Goal: Find contact information: Obtain details needed to contact an individual or organization

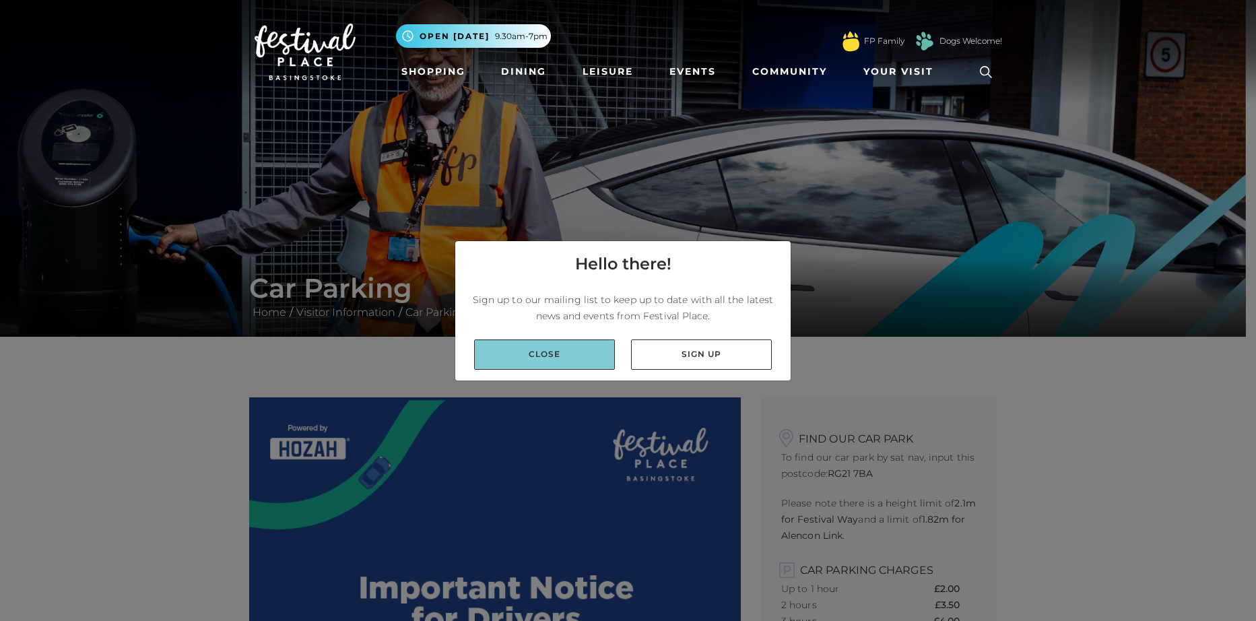
click at [562, 360] on link "Close" at bounding box center [544, 354] width 141 height 30
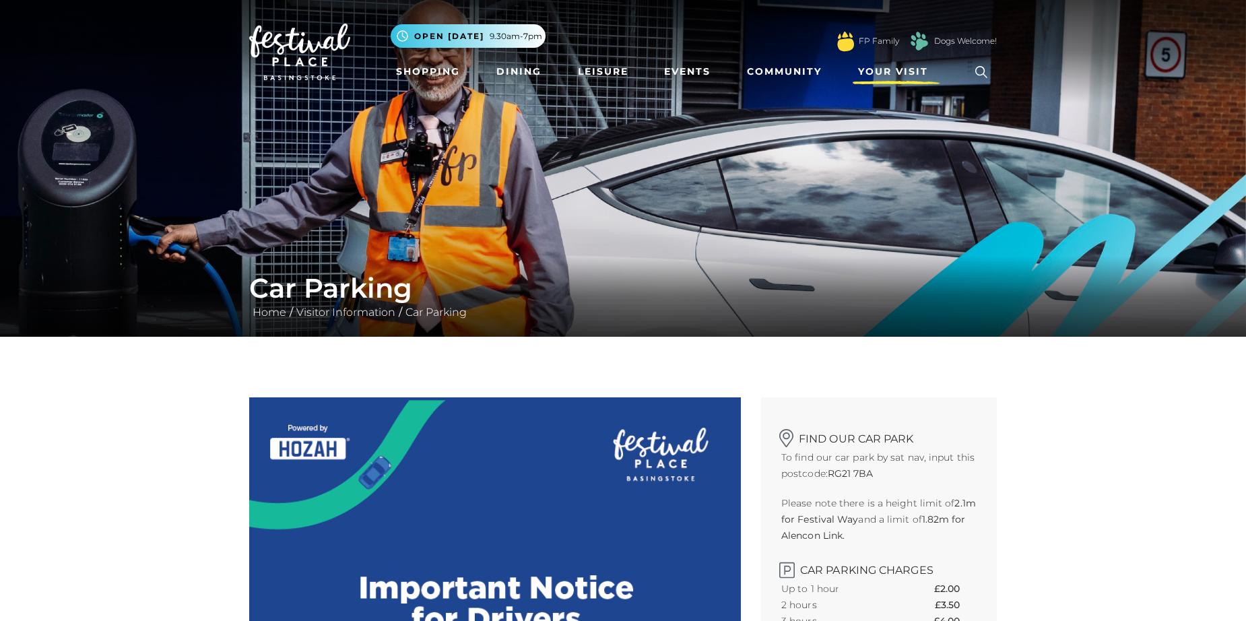
click at [907, 71] on span "Your Visit" at bounding box center [893, 72] width 70 height 14
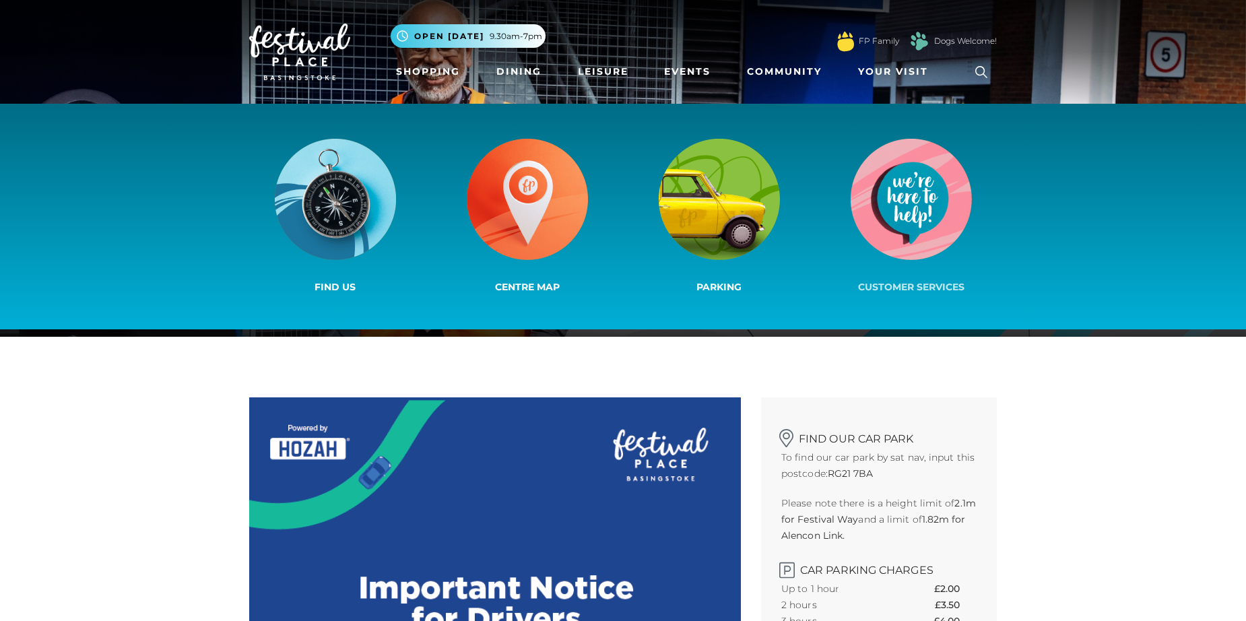
click at [875, 204] on img at bounding box center [911, 199] width 121 height 121
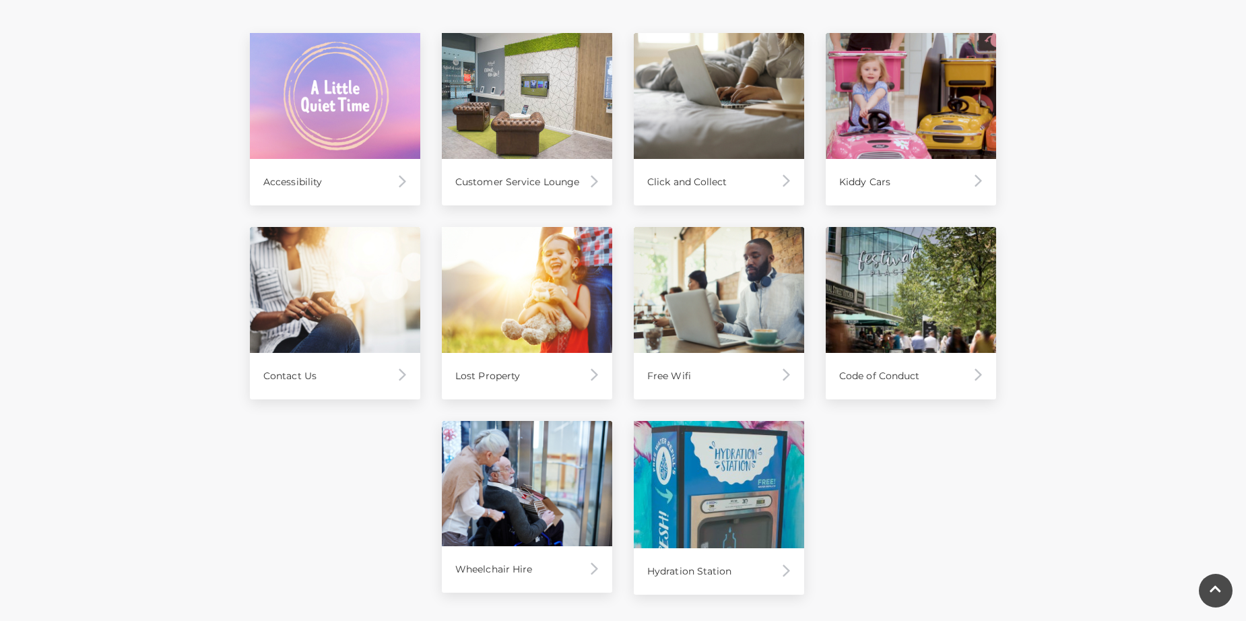
scroll to position [674, 0]
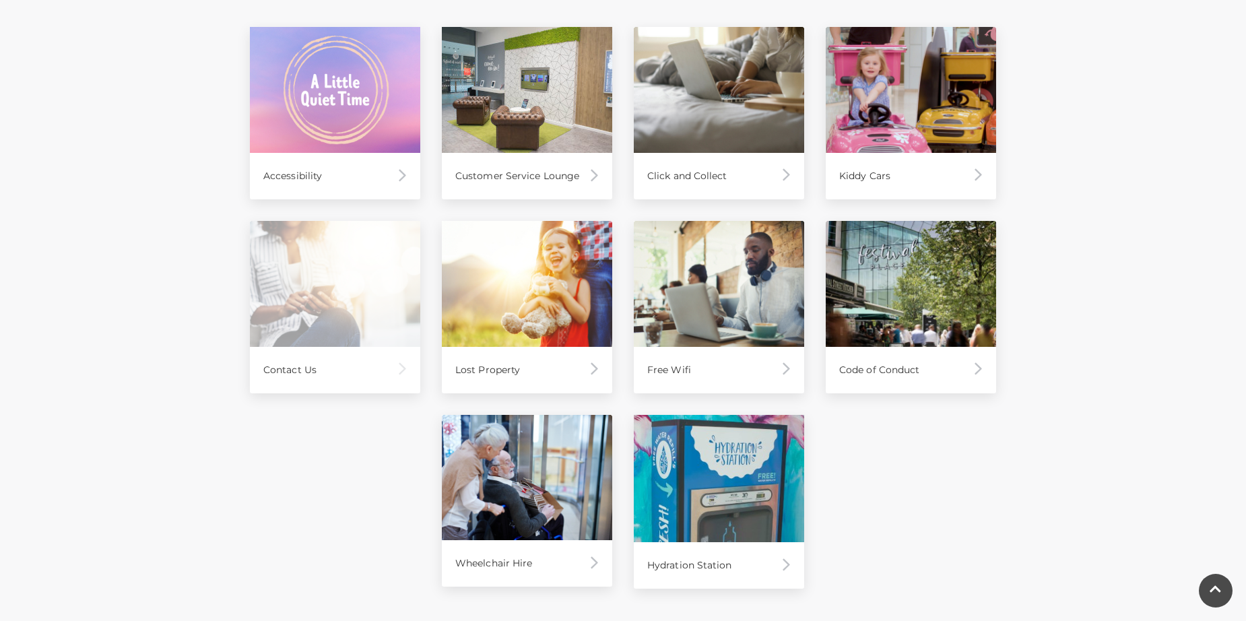
click at [346, 352] on div "Contact Us" at bounding box center [335, 370] width 170 height 46
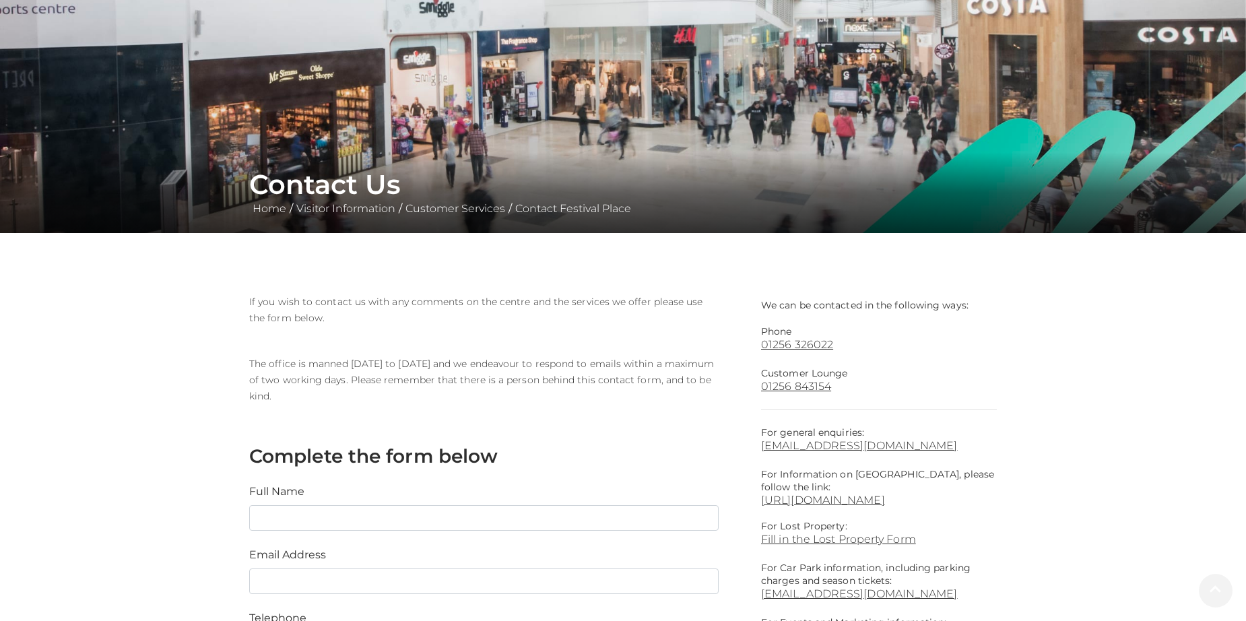
scroll to position [269, 0]
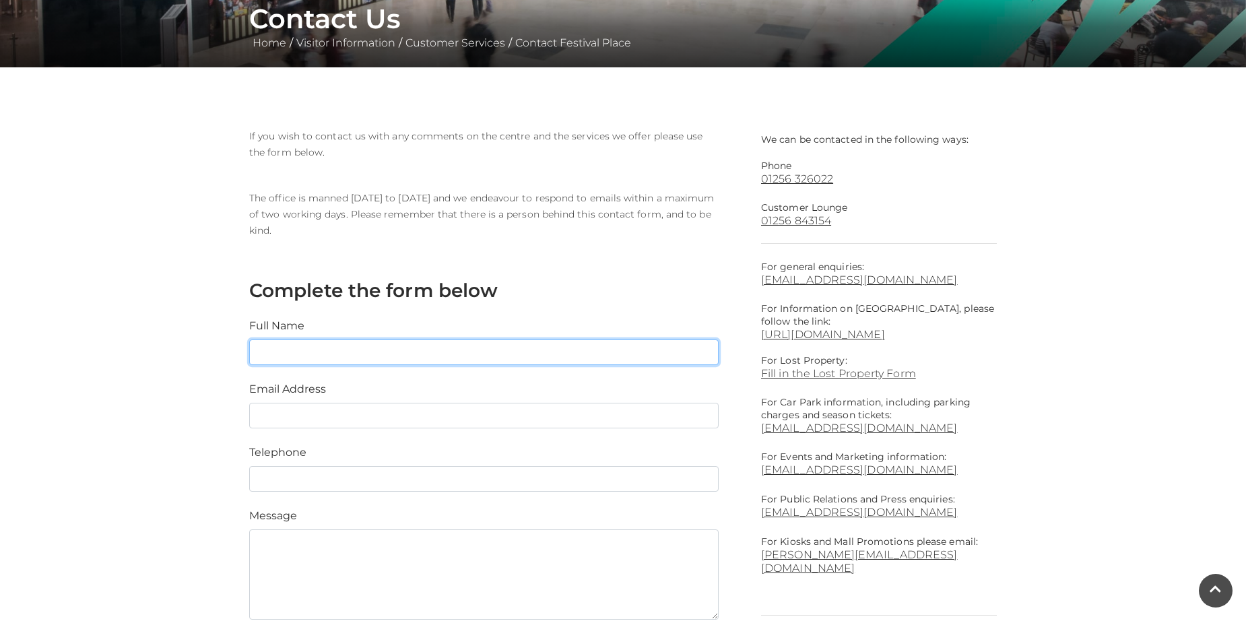
click at [347, 356] on input "text" at bounding box center [484, 352] width 470 height 26
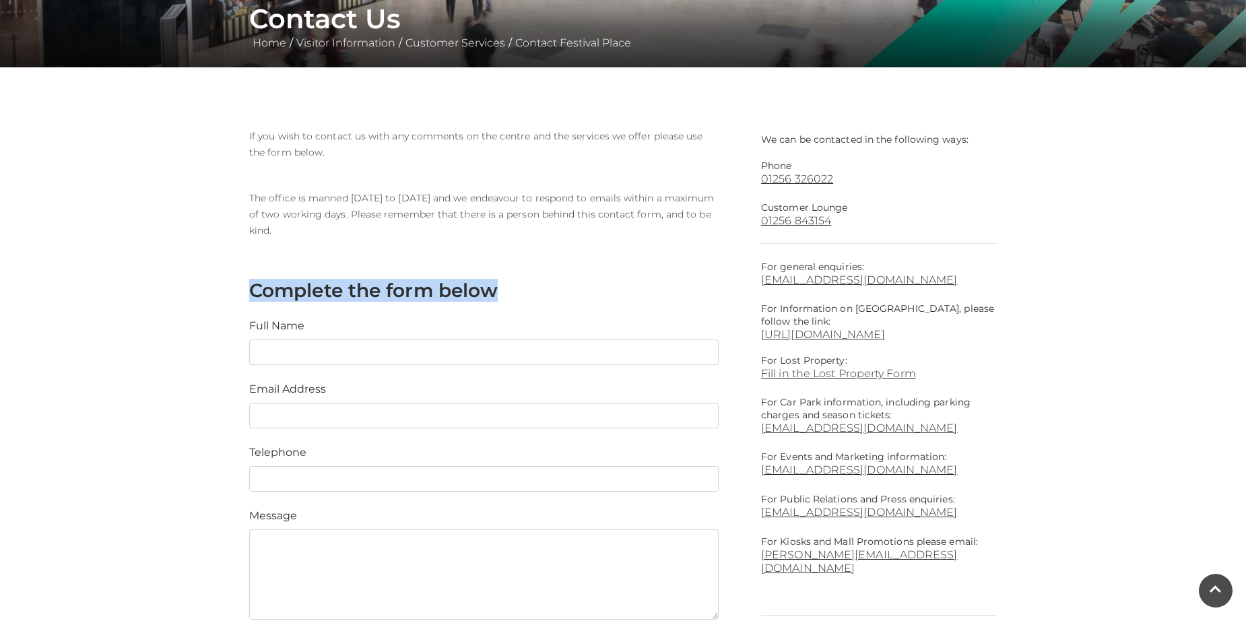
drag, startPoint x: 498, startPoint y: 290, endPoint x: 242, endPoint y: 292, distance: 256.0
click at [242, 292] on div "If you wish to contact us with any comments on the centre and the services we o…" at bounding box center [495, 429] width 512 height 602
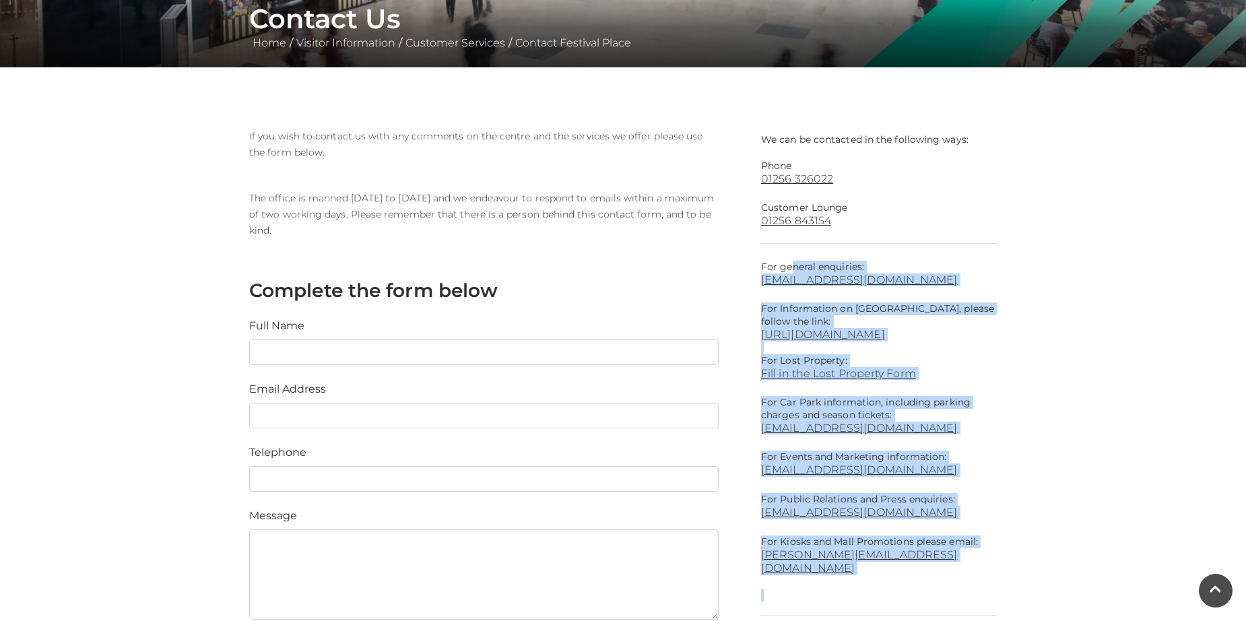
drag, startPoint x: 752, startPoint y: 261, endPoint x: 1000, endPoint y: 569, distance: 394.8
click at [1000, 569] on div "We can be contacted in the following ways: Phone [PHONE_NUMBER] Customer Lounge…" at bounding box center [879, 454] width 256 height 652
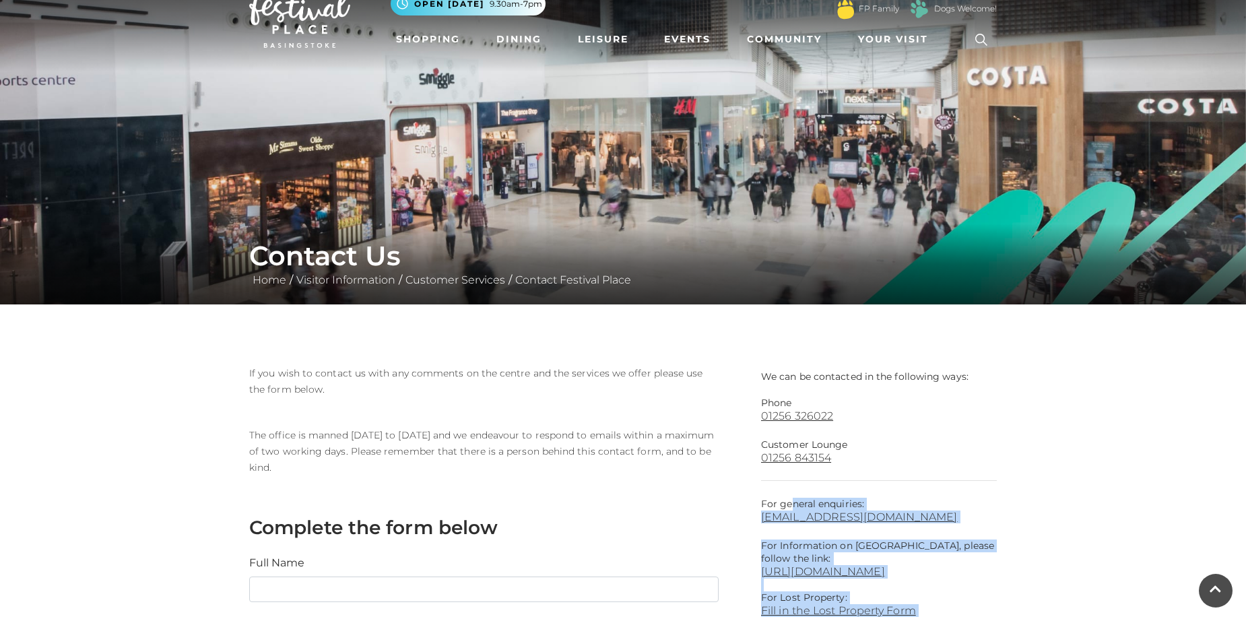
scroll to position [0, 0]
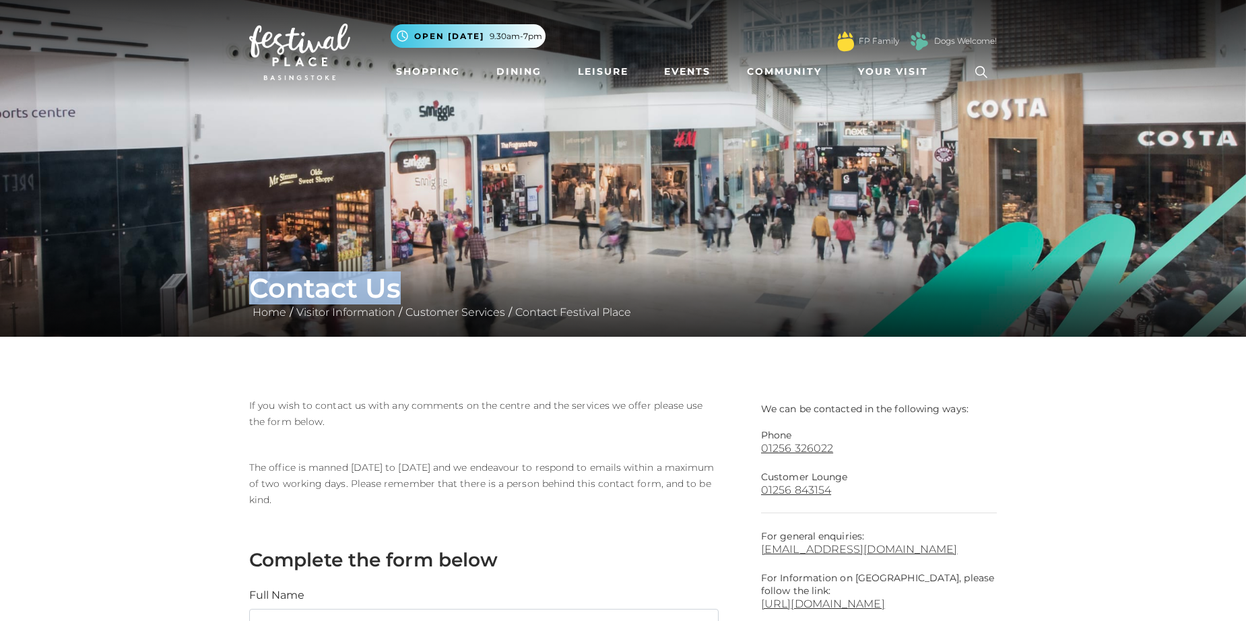
drag, startPoint x: 255, startPoint y: 292, endPoint x: 457, endPoint y: 296, distance: 201.4
click at [457, 296] on h1 "Contact Us" at bounding box center [623, 288] width 748 height 32
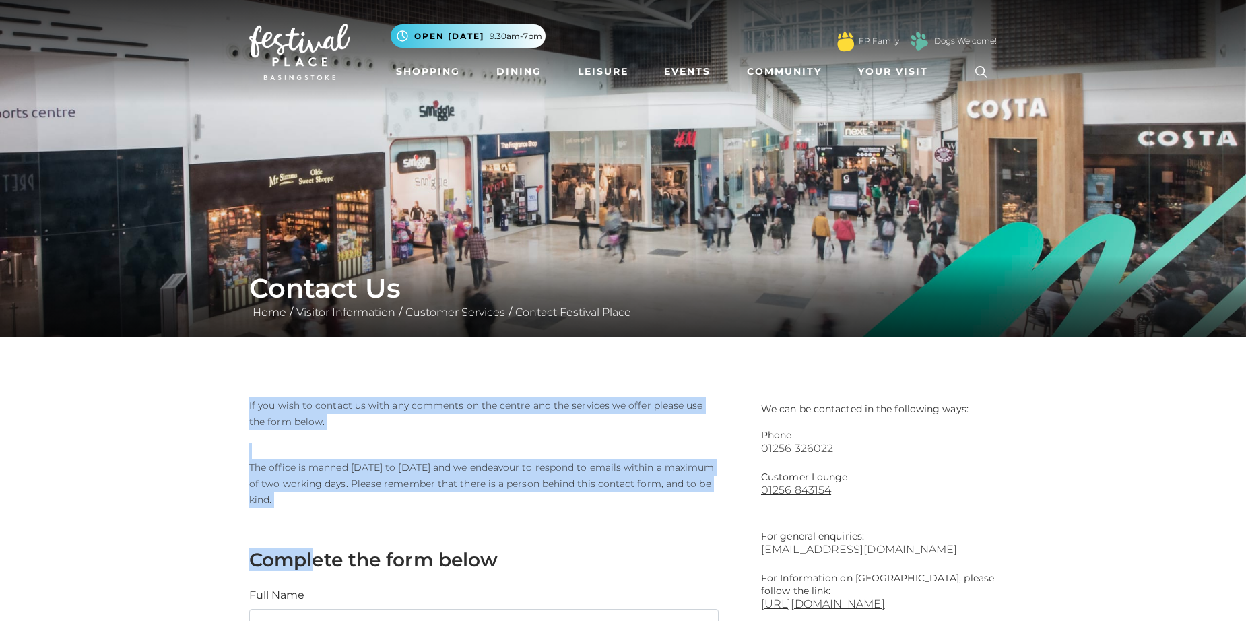
drag, startPoint x: 311, startPoint y: 508, endPoint x: 240, endPoint y: 389, distance: 138.0
drag, startPoint x: 502, startPoint y: 550, endPoint x: 214, endPoint y: 377, distance: 336.6
click at [214, 377] on main "Contact Us Home / Visitor Information / Customer Services / Contact Festival Pl…" at bounding box center [623, 555] width 1246 height 1110
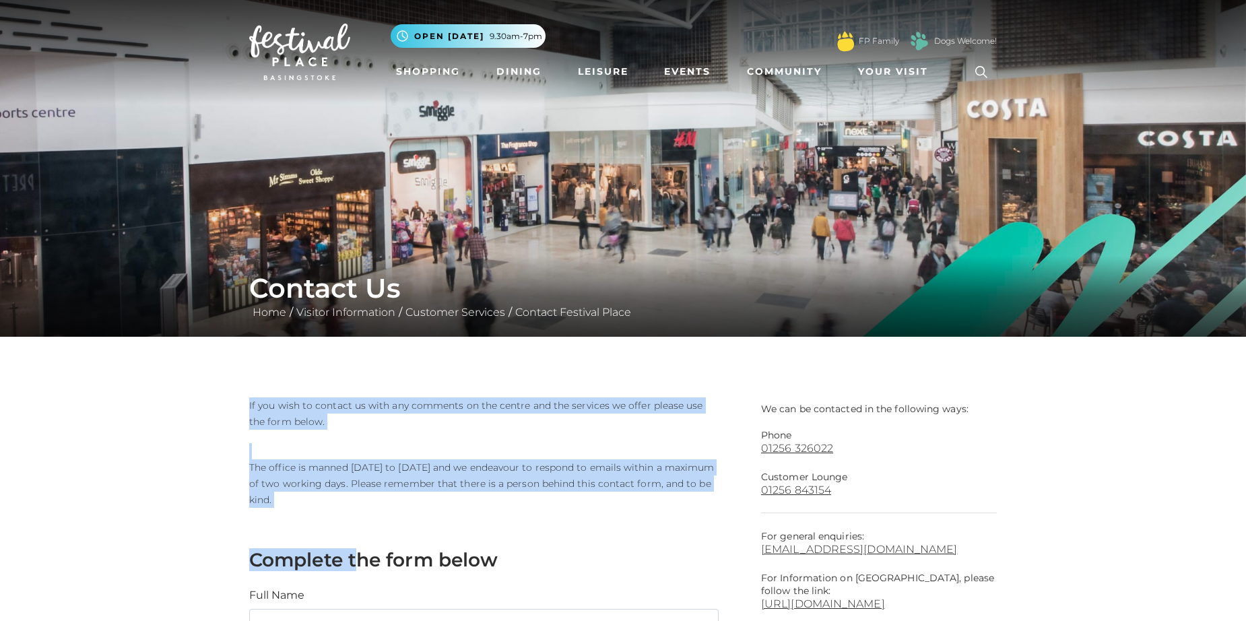
drag, startPoint x: 249, startPoint y: 403, endPoint x: 363, endPoint y: 517, distance: 161.5
